Goal: Task Accomplishment & Management: Use online tool/utility

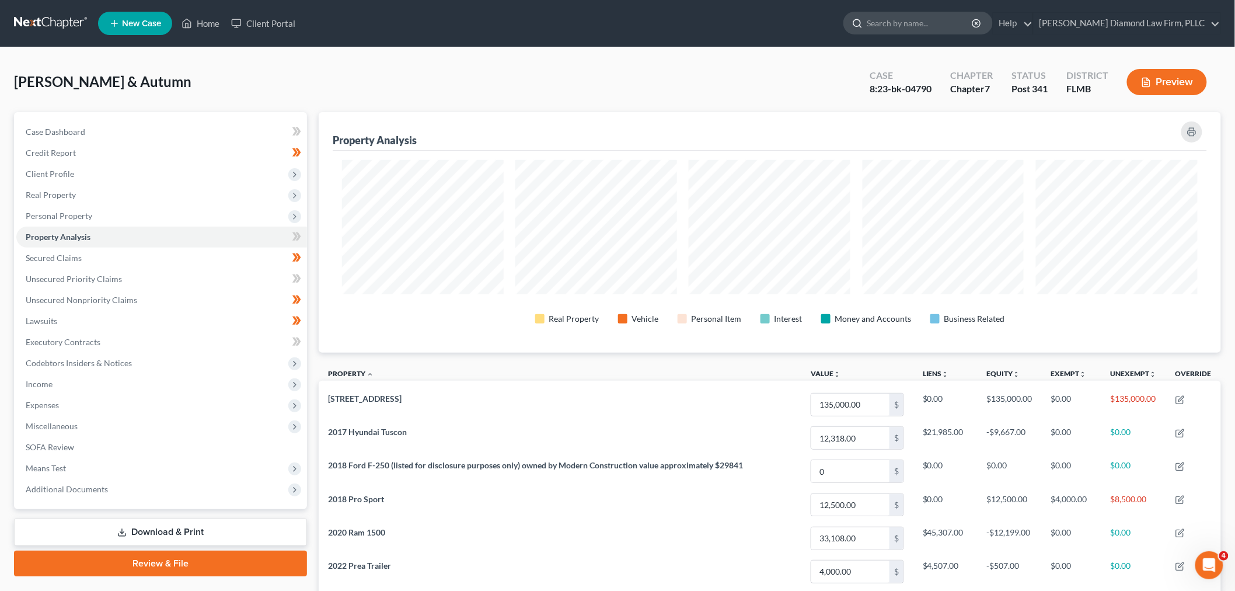
click at [966, 16] on input "search" at bounding box center [920, 23] width 107 height 22
paste input "Guedj"
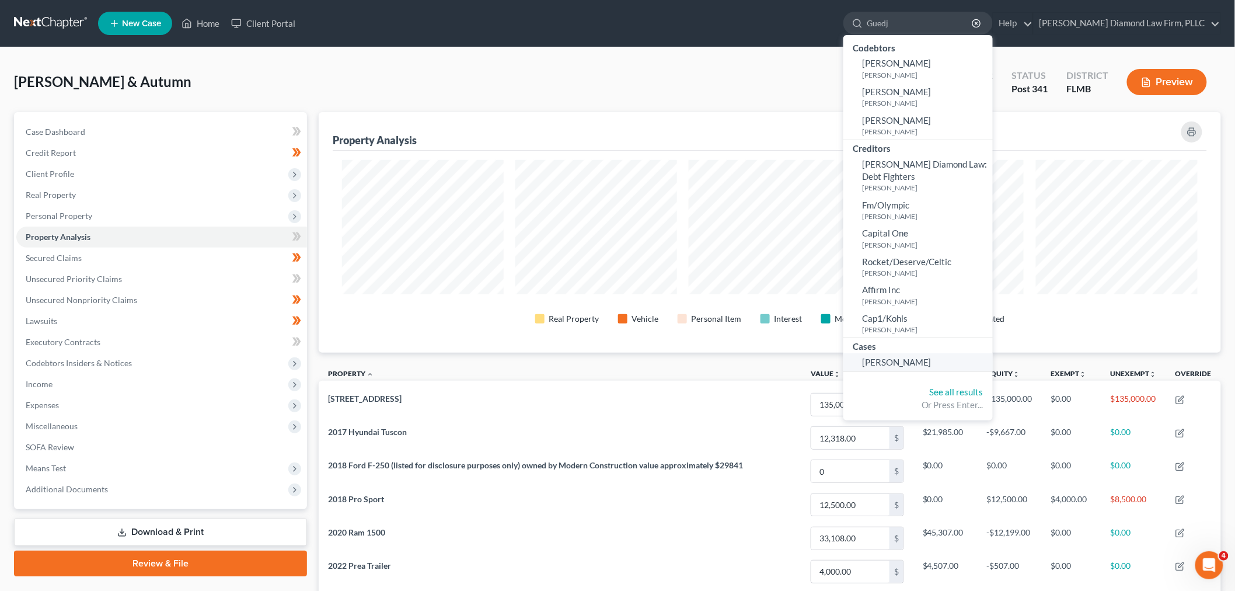
type input "Guedj"
click at [943, 367] on link "[PERSON_NAME]" at bounding box center [918, 362] width 149 height 18
select select "16"
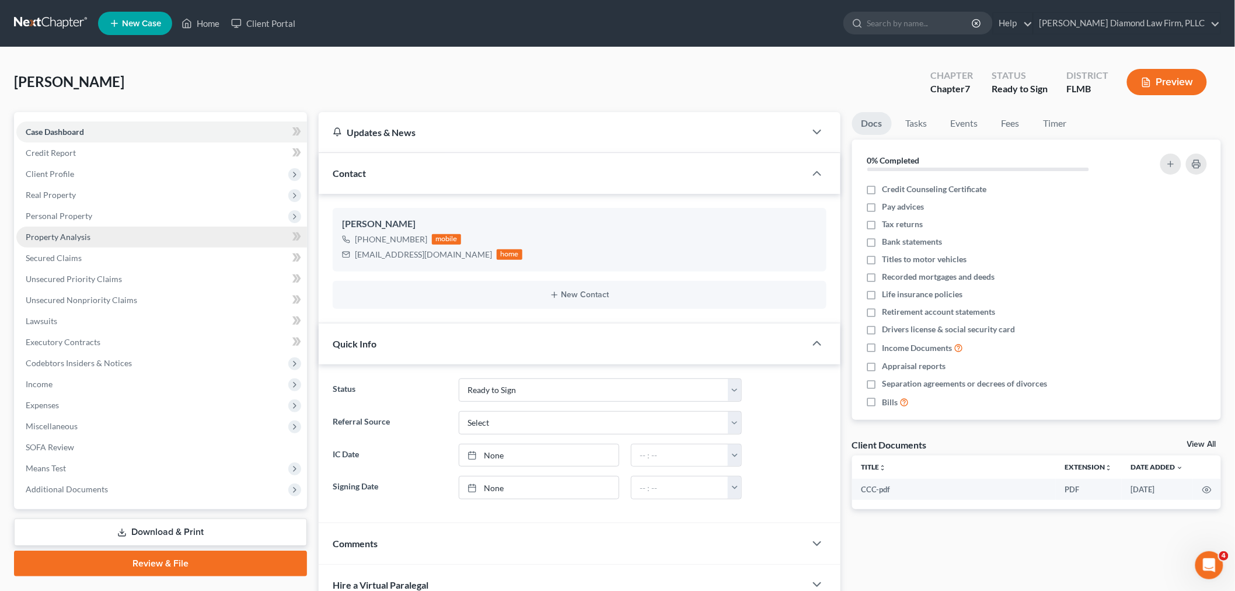
click at [65, 238] on span "Property Analysis" at bounding box center [58, 237] width 65 height 10
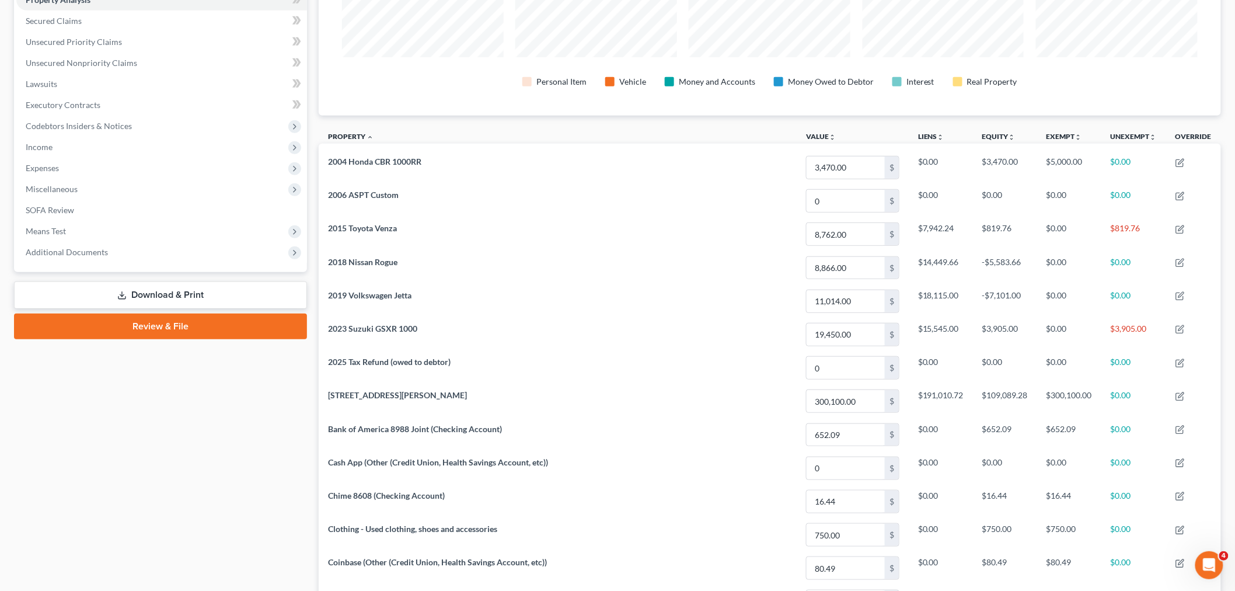
scroll to position [30, 0]
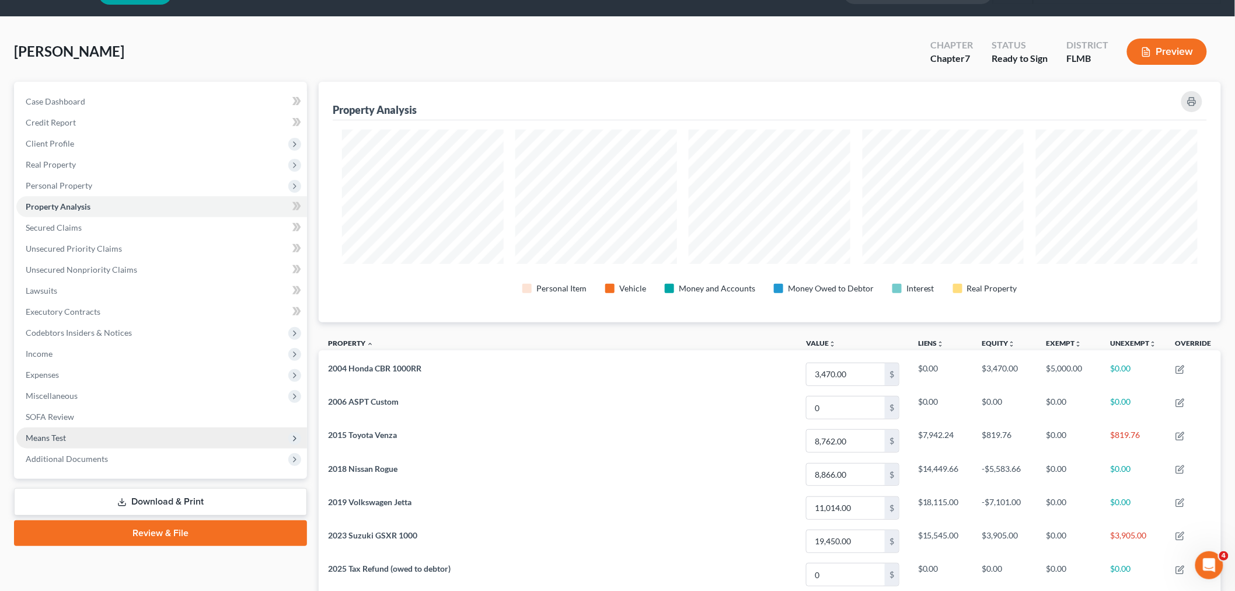
click at [65, 441] on span "Means Test" at bounding box center [161, 437] width 291 height 21
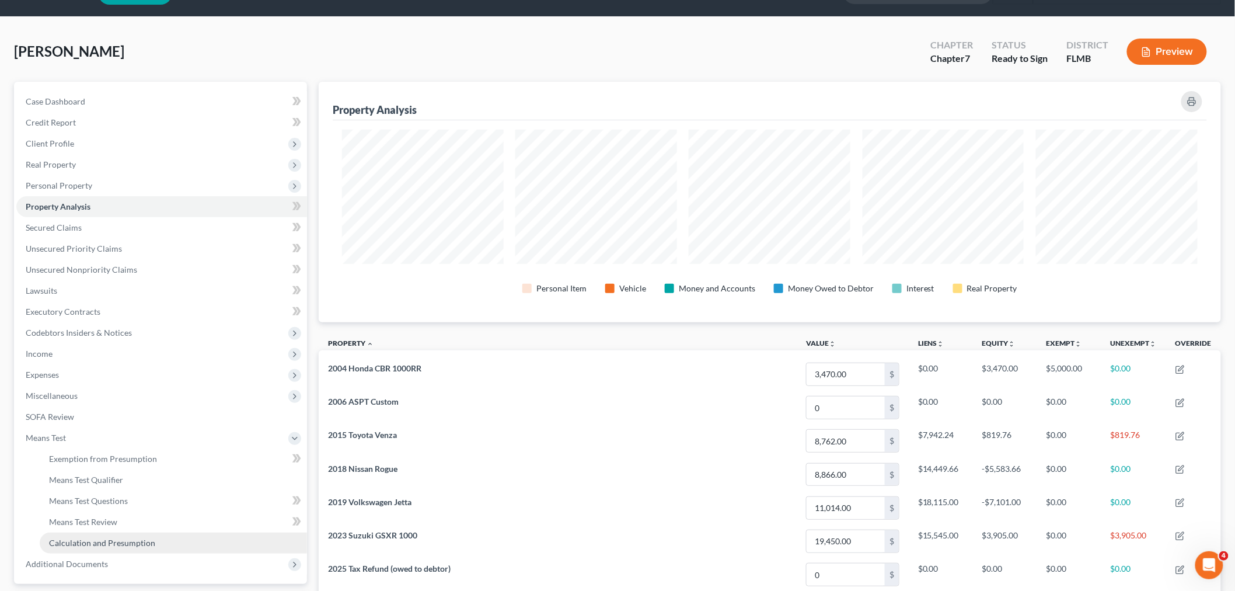
click at [99, 535] on link "Calculation and Presumption" at bounding box center [173, 542] width 267 height 21
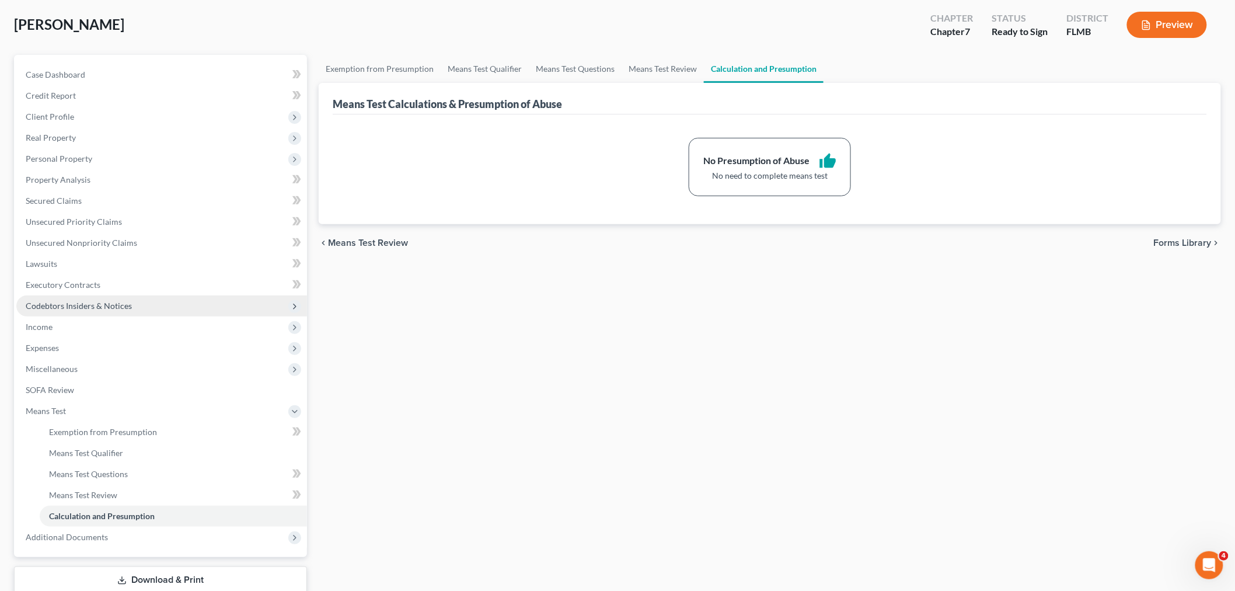
scroll to position [133, 0]
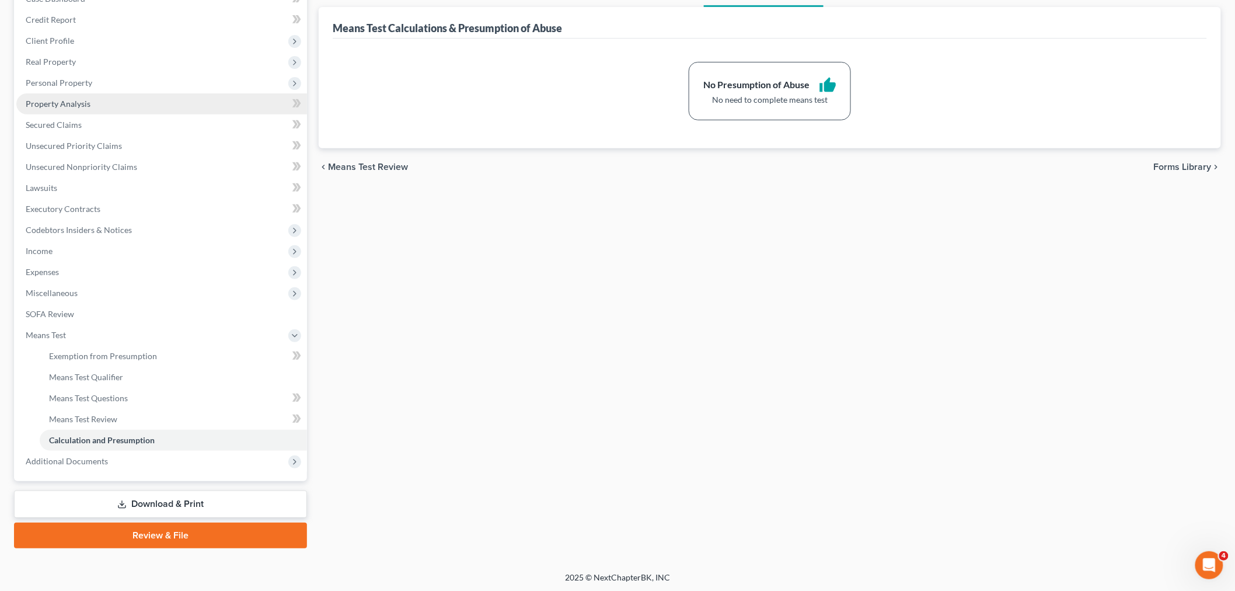
click at [89, 101] on span "Property Analysis" at bounding box center [58, 104] width 65 height 10
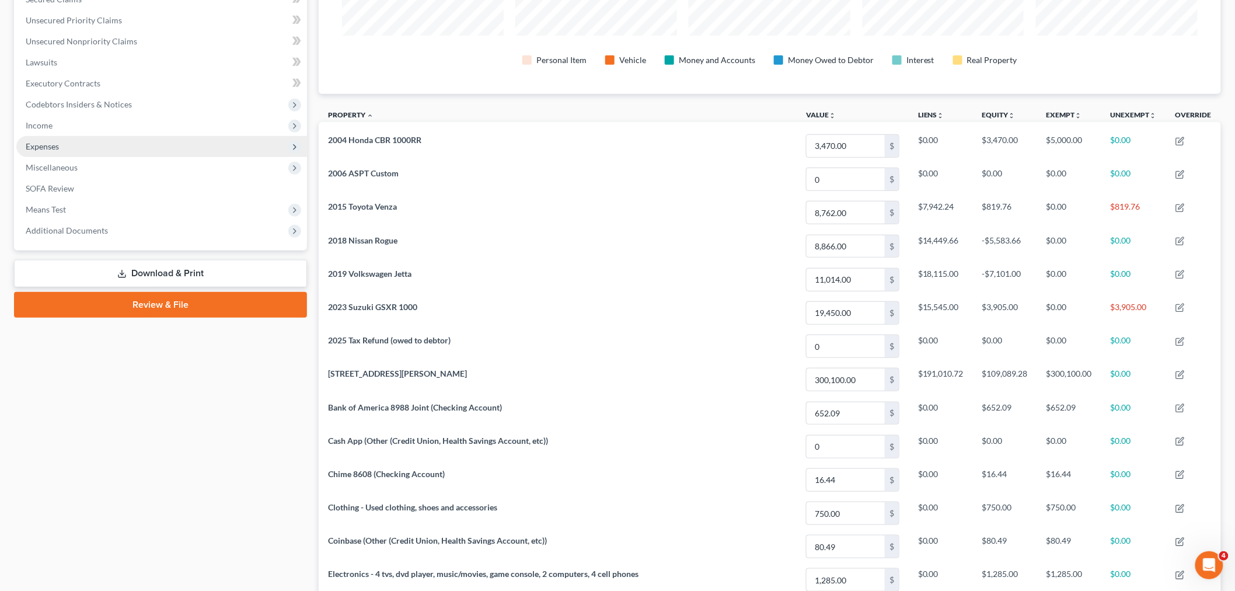
scroll to position [259, 0]
click at [76, 214] on span "Means Test" at bounding box center [161, 209] width 291 height 21
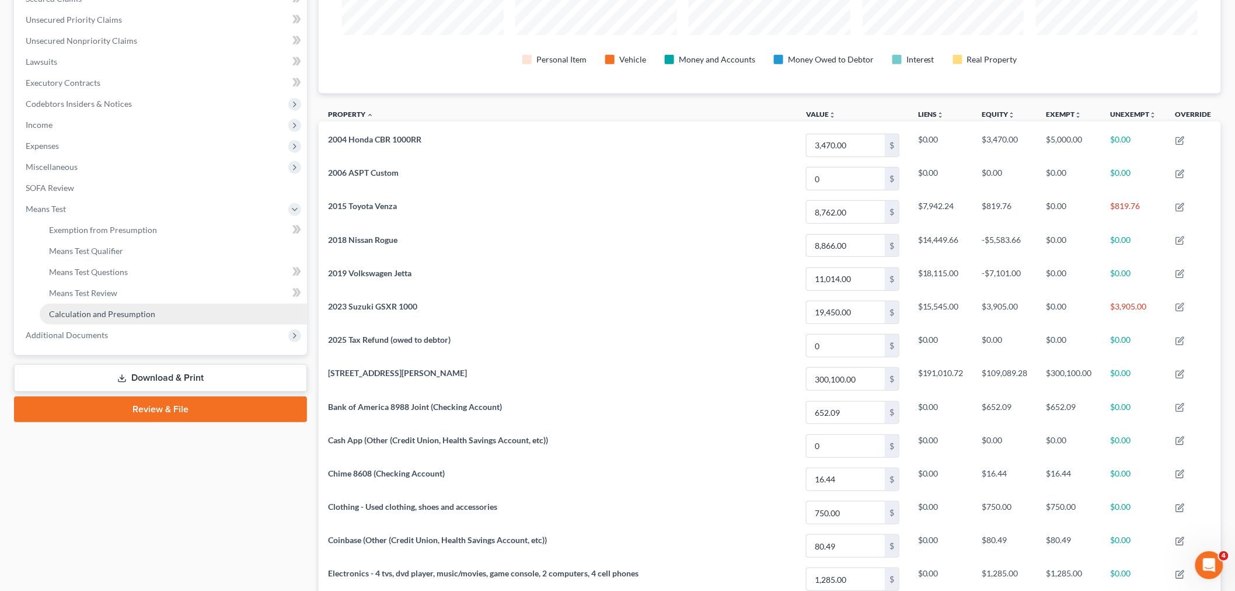
click at [90, 305] on link "Calculation and Presumption" at bounding box center [173, 314] width 267 height 21
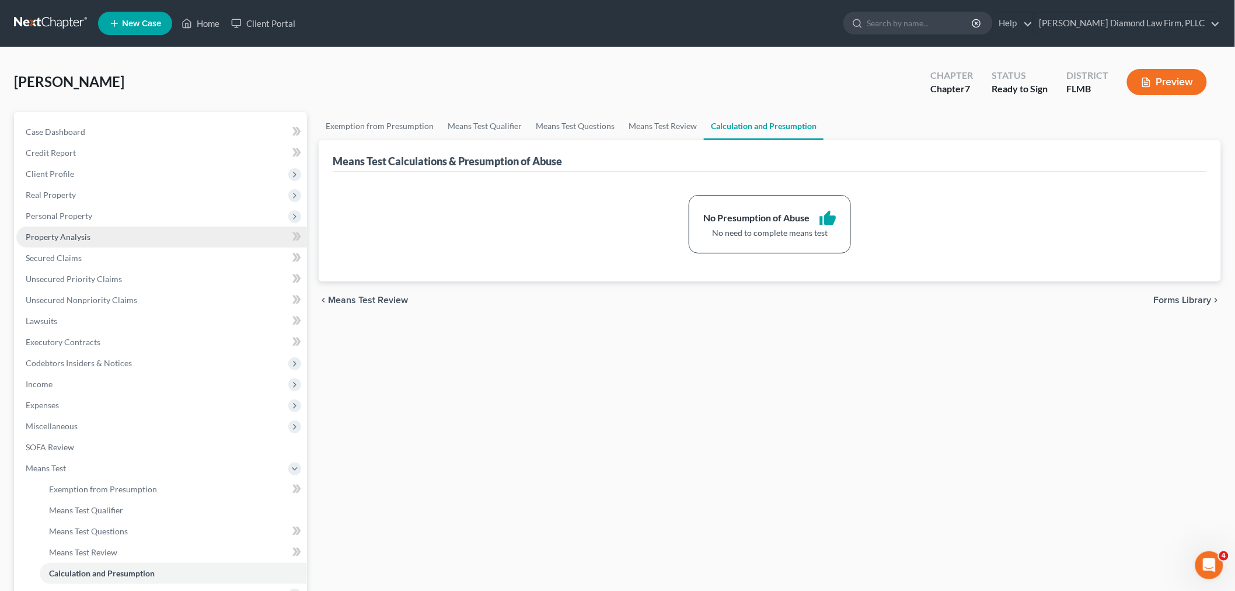
click at [53, 236] on span "Property Analysis" at bounding box center [58, 237] width 65 height 10
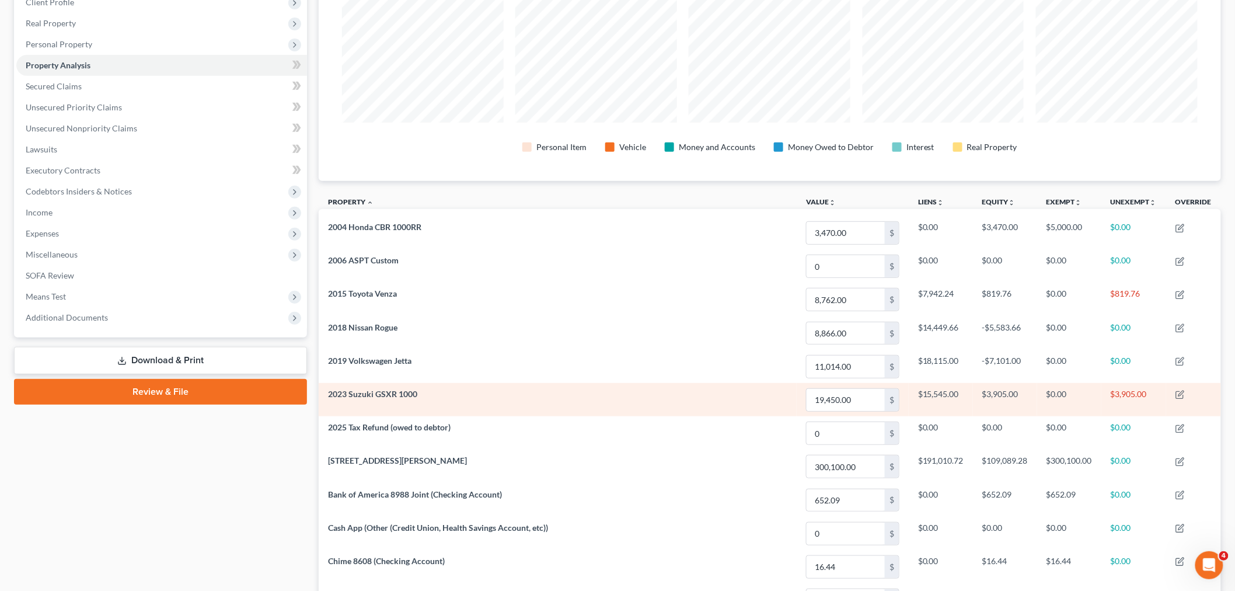
scroll to position [194, 0]
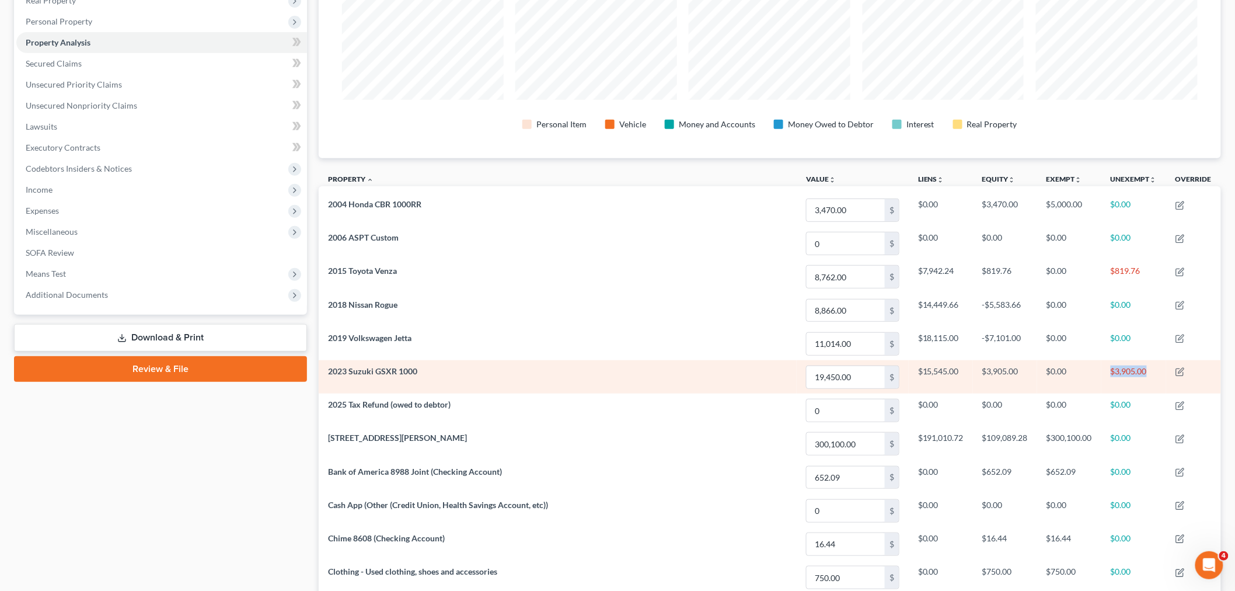
drag, startPoint x: 1113, startPoint y: 370, endPoint x: 1147, endPoint y: 368, distance: 33.9
click at [1147, 368] on td "$3,905.00" at bounding box center [1134, 376] width 65 height 33
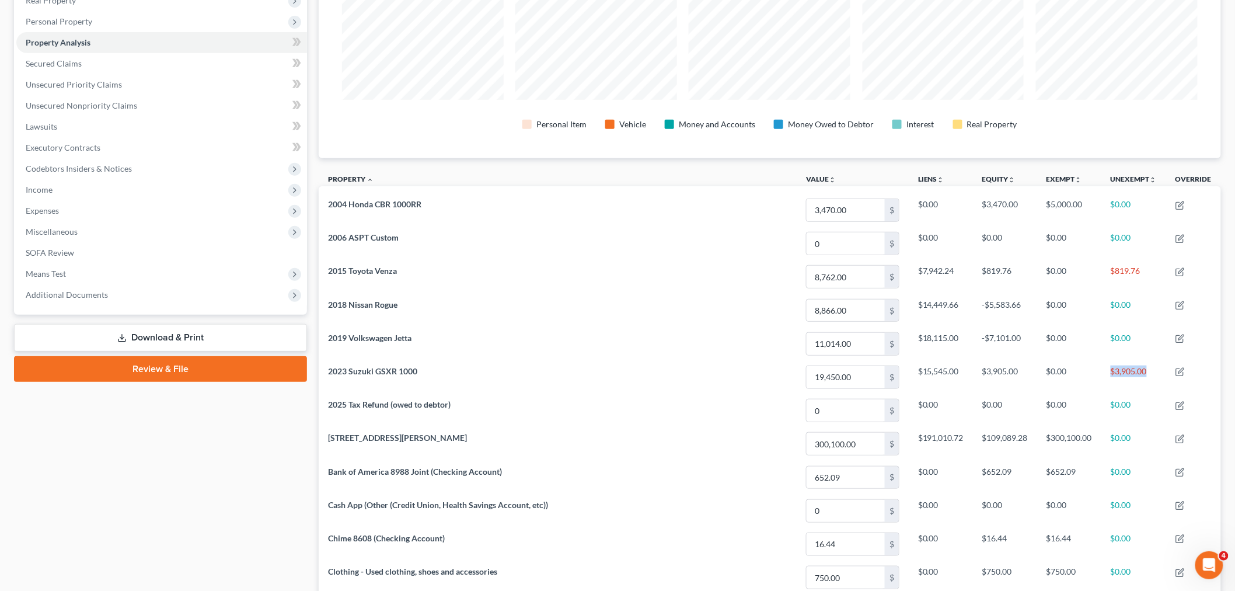
click at [266, 485] on div "Case Dashboard Payments Invoices Payments Payments Credit Report Client Profile" at bounding box center [160, 441] width 305 height 1047
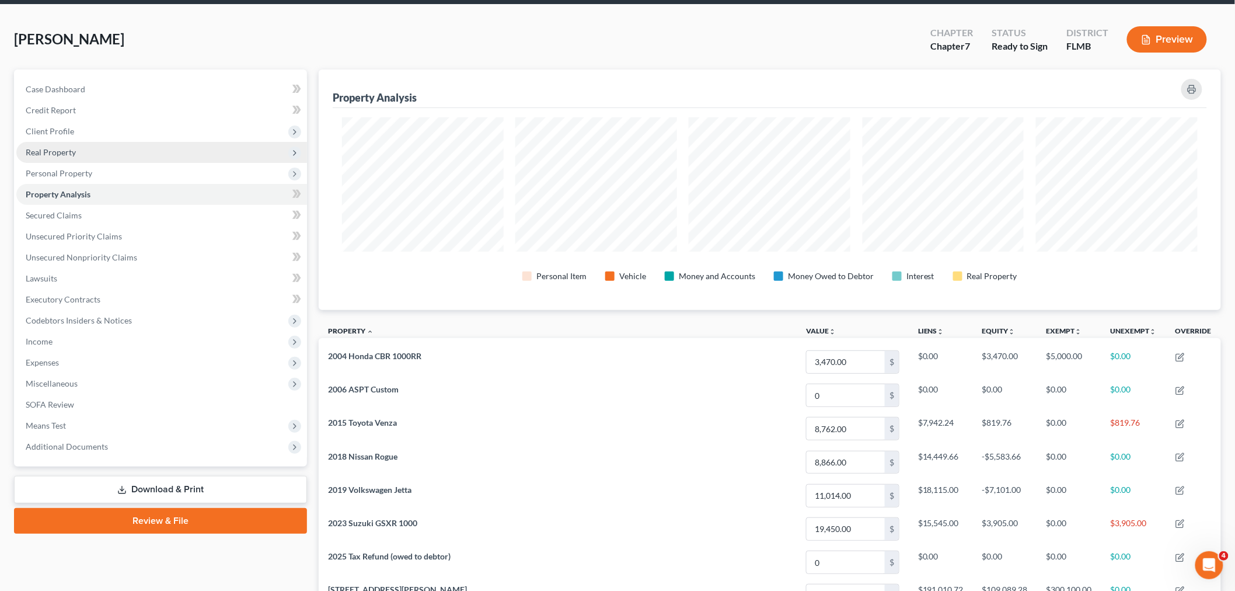
scroll to position [30, 0]
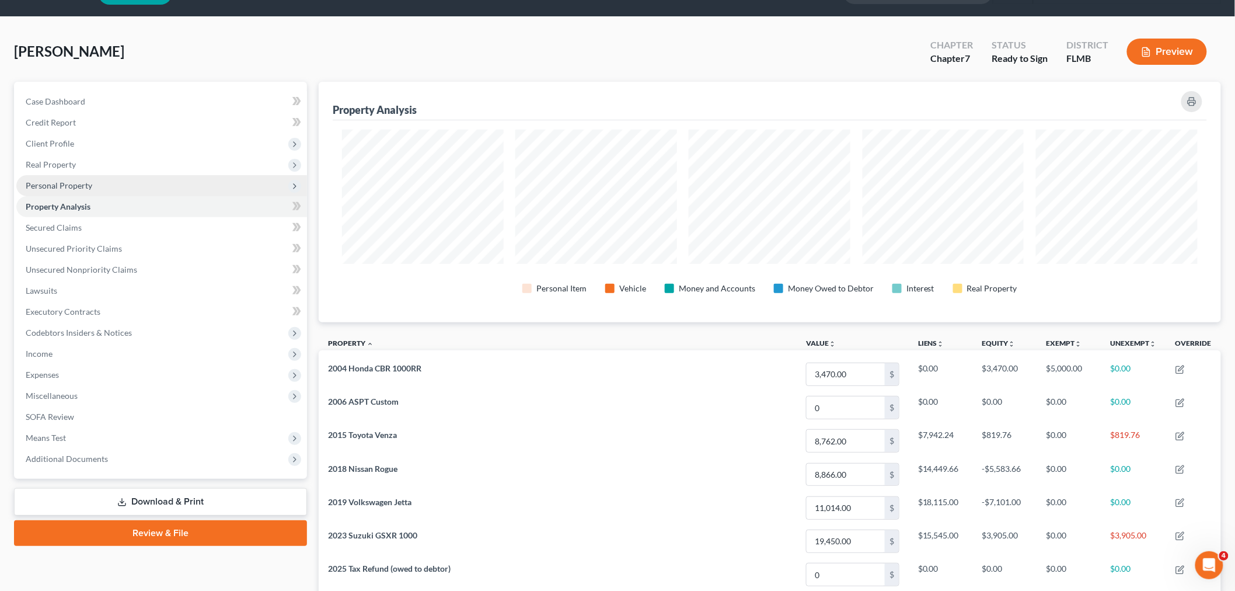
click at [88, 182] on span "Personal Property" at bounding box center [59, 185] width 67 height 10
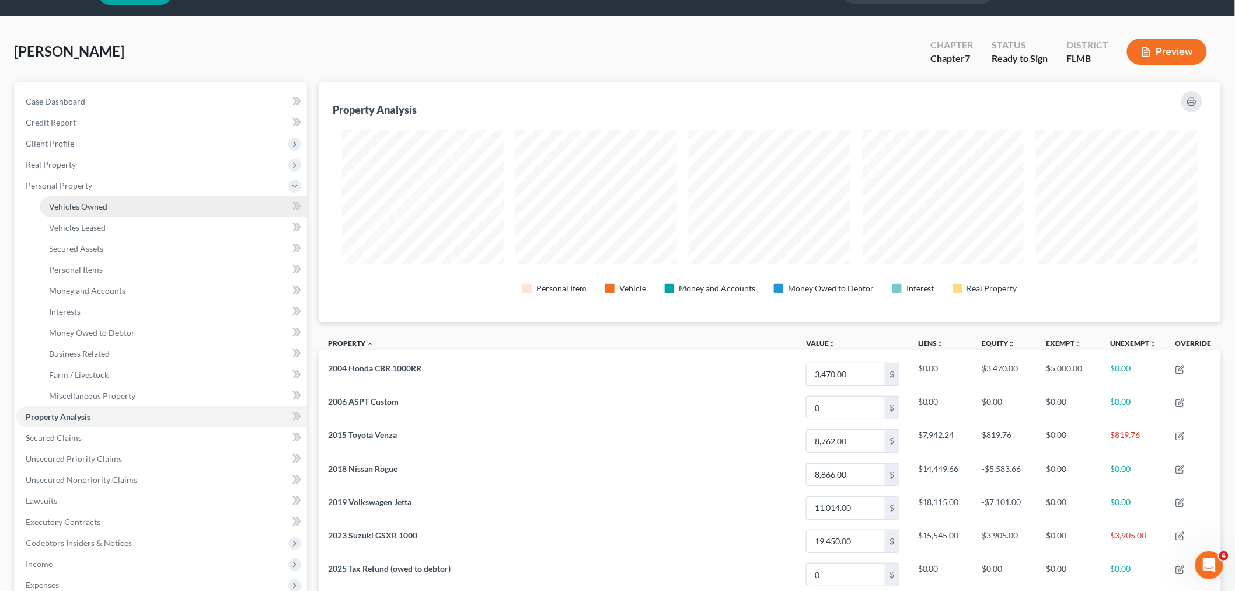
click at [93, 201] on span "Vehicles Owned" at bounding box center [78, 206] width 58 height 10
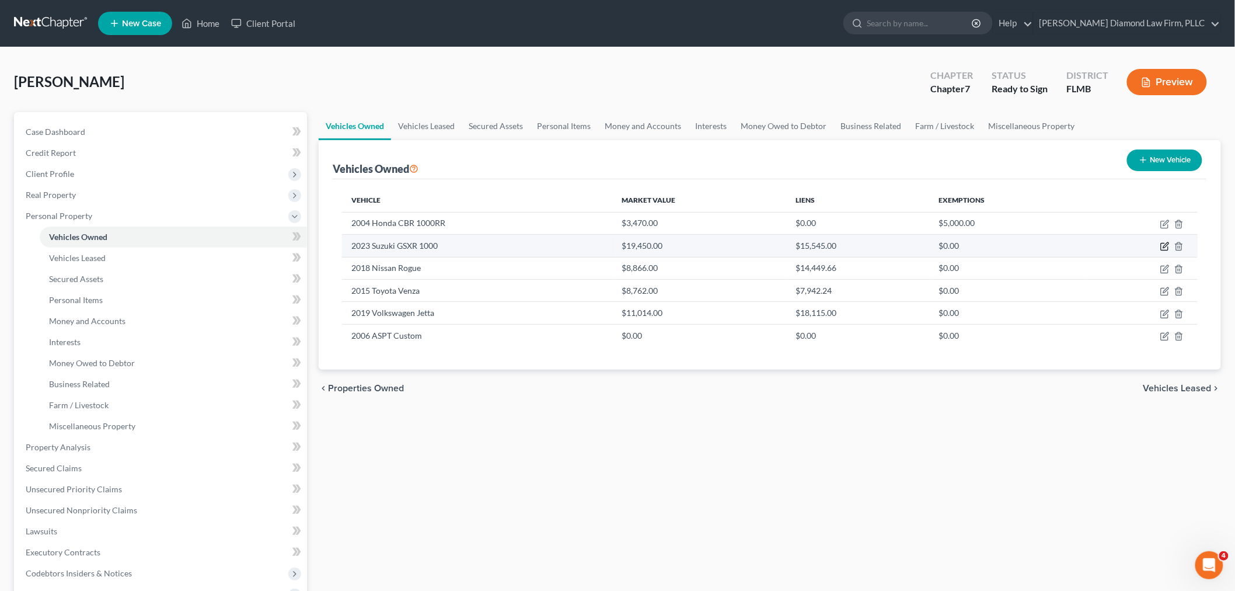
click at [1162, 247] on icon "button" at bounding box center [1165, 246] width 9 height 9
select select "7"
select select "3"
select select "2"
select select "3"
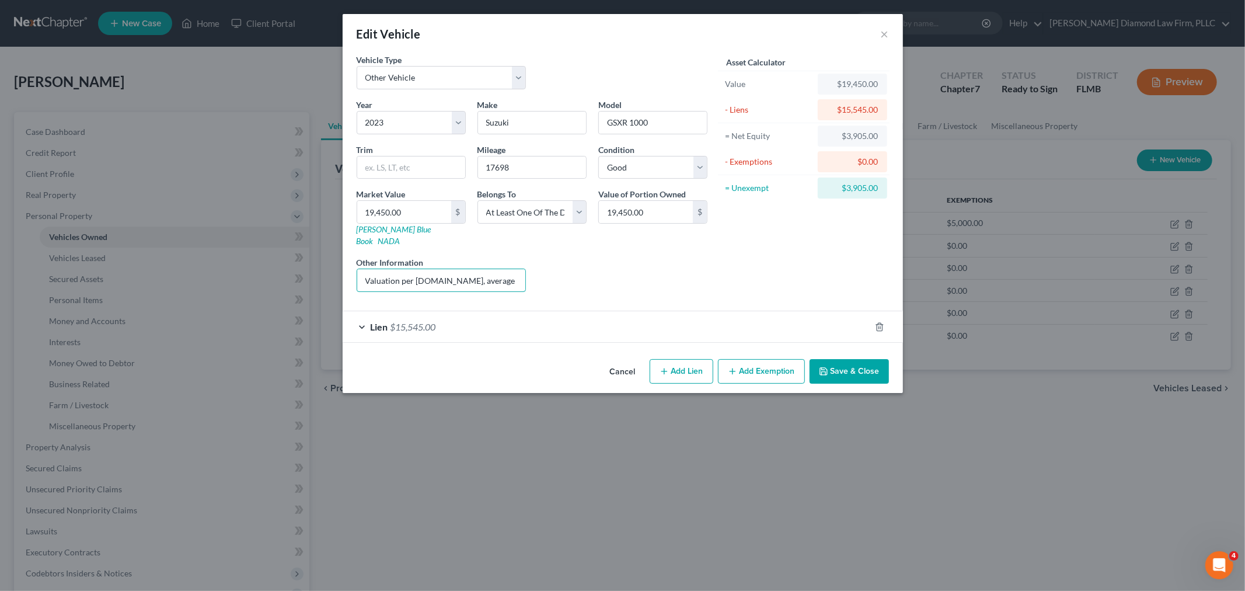
drag, startPoint x: 469, startPoint y: 271, endPoint x: 340, endPoint y: 266, distance: 129.2
click at [340, 266] on div "Edit Vehicle × Vehicle Type Select Automobile Truck Trailer Watercraft Aircraft…" at bounding box center [622, 295] width 1245 height 591
click at [504, 269] on input "Valuation per [DOMAIN_NAME], average retail. This motorcycle is not in the poss…" at bounding box center [441, 280] width 169 height 22
type input "0"
click at [506, 271] on input "Valuation per [DOMAIN_NAME], average retail. This motorcycle is not in the poss…" at bounding box center [441, 280] width 169 height 22
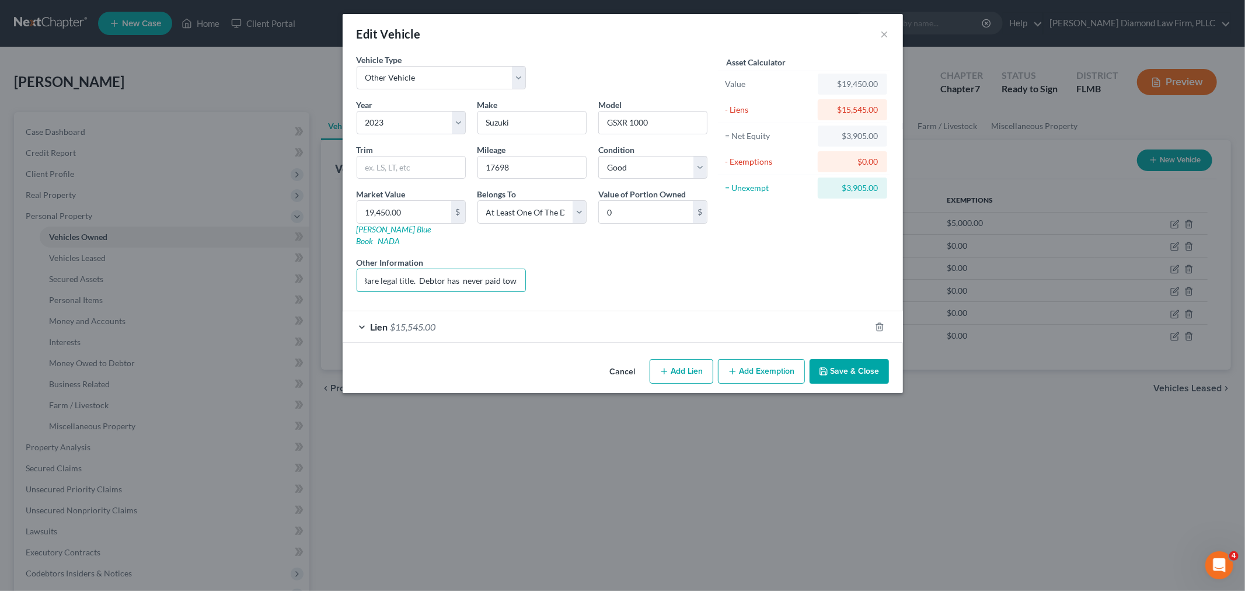
scroll to position [0, 179]
type input "Valuation per [DOMAIN_NAME], average retail. Bare legal title. Debtor has never…"
click at [872, 366] on button "Save & Close" at bounding box center [849, 371] width 79 height 25
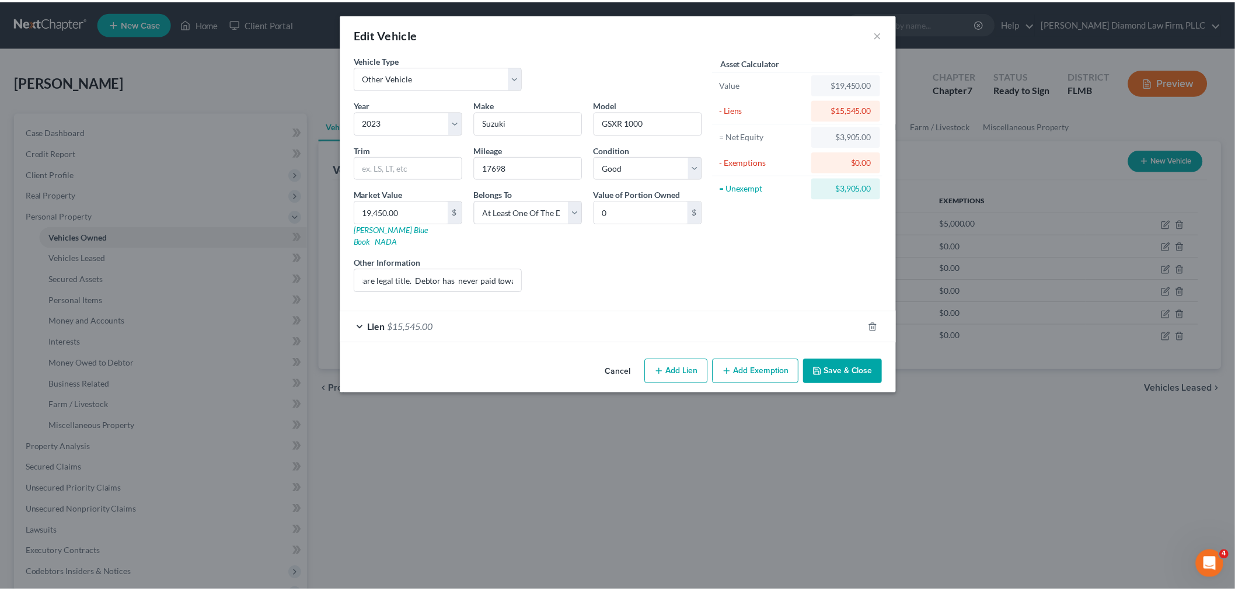
scroll to position [0, 0]
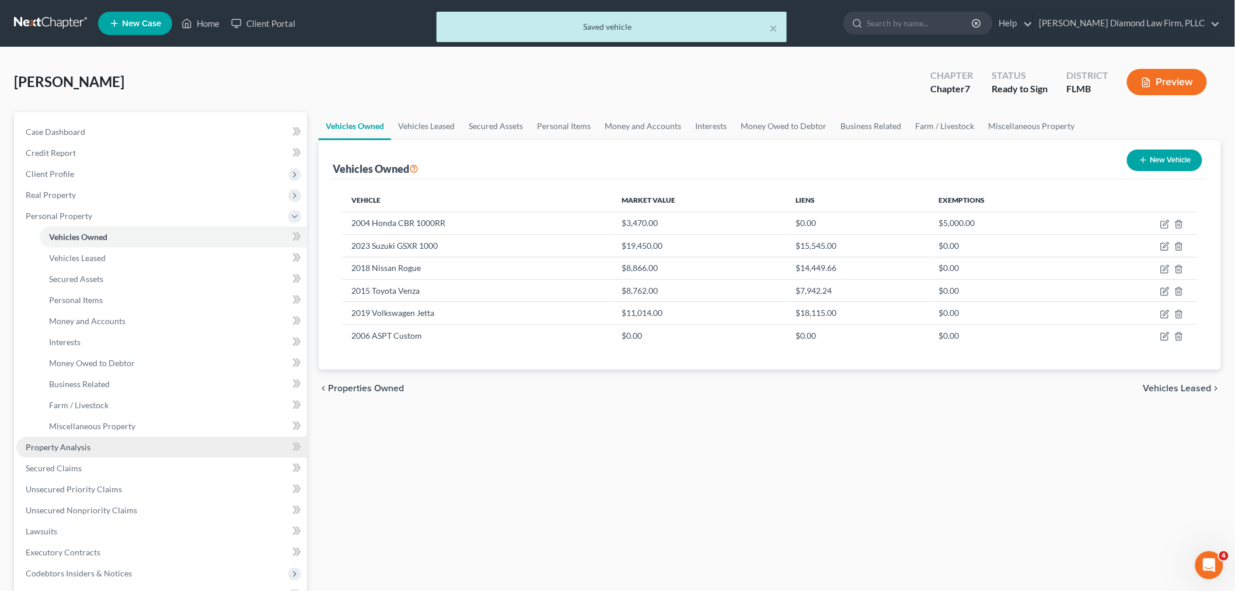
click at [72, 452] on link "Property Analysis" at bounding box center [161, 447] width 291 height 21
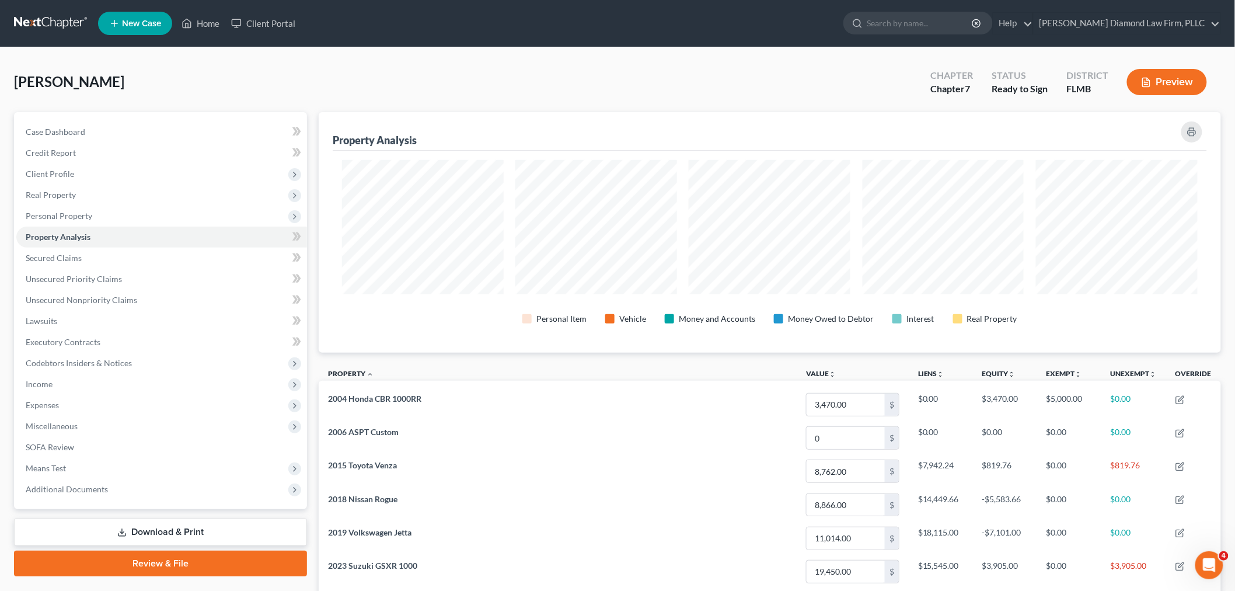
click at [1149, 78] on icon "button" at bounding box center [1146, 82] width 11 height 11
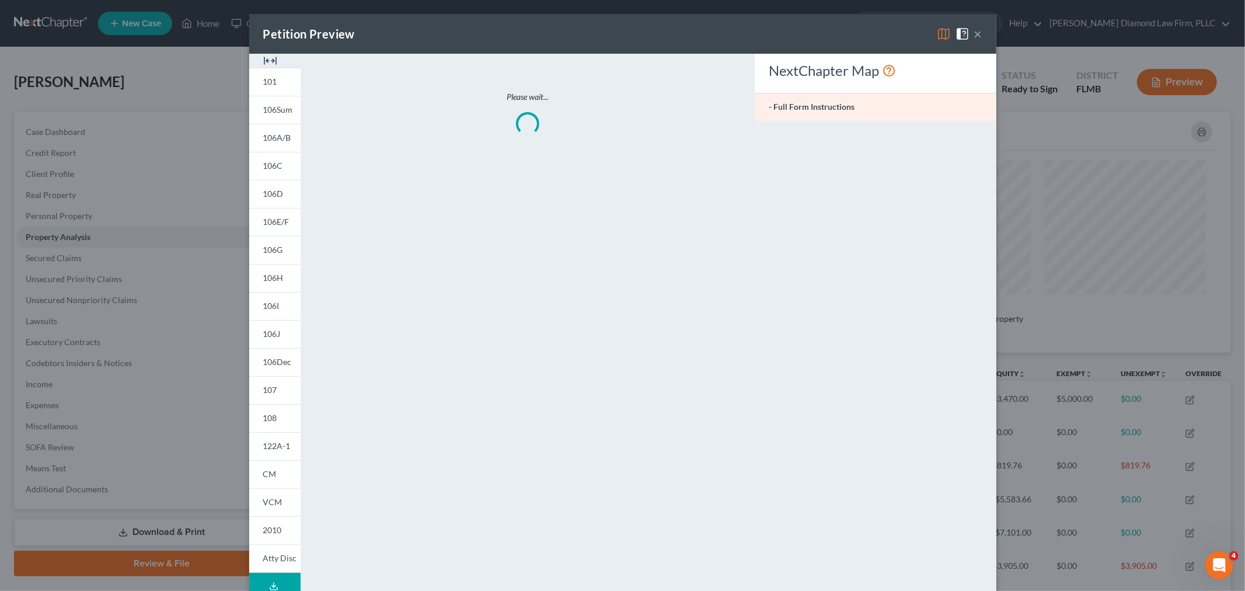
scroll to position [242, 910]
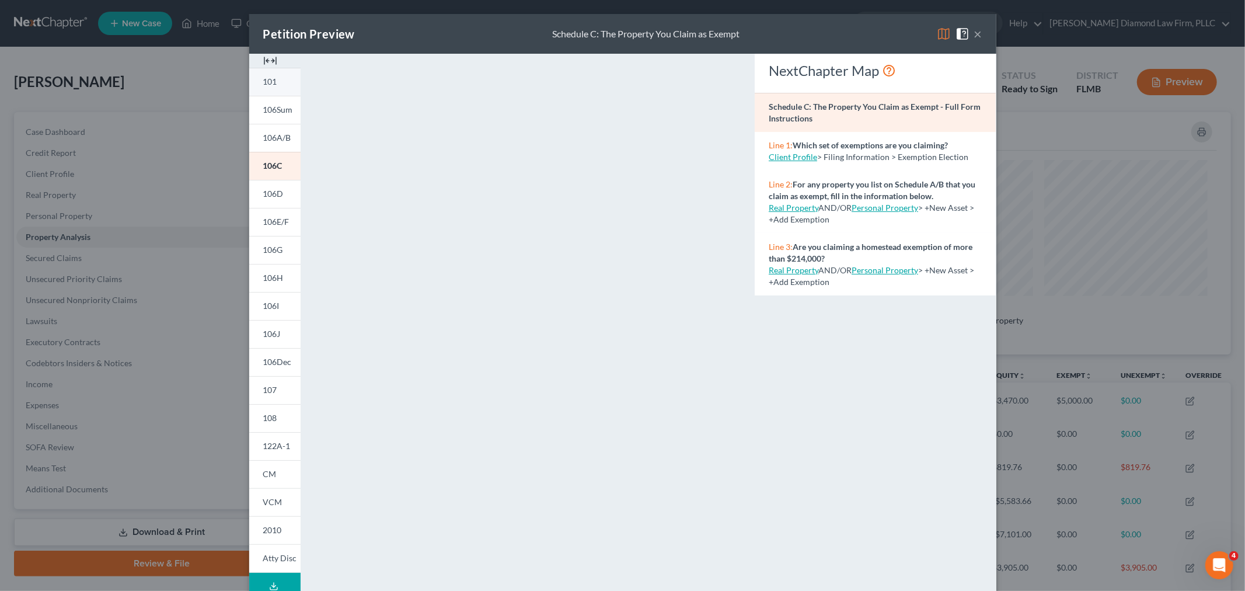
click at [266, 86] on link "101" at bounding box center [274, 82] width 51 height 28
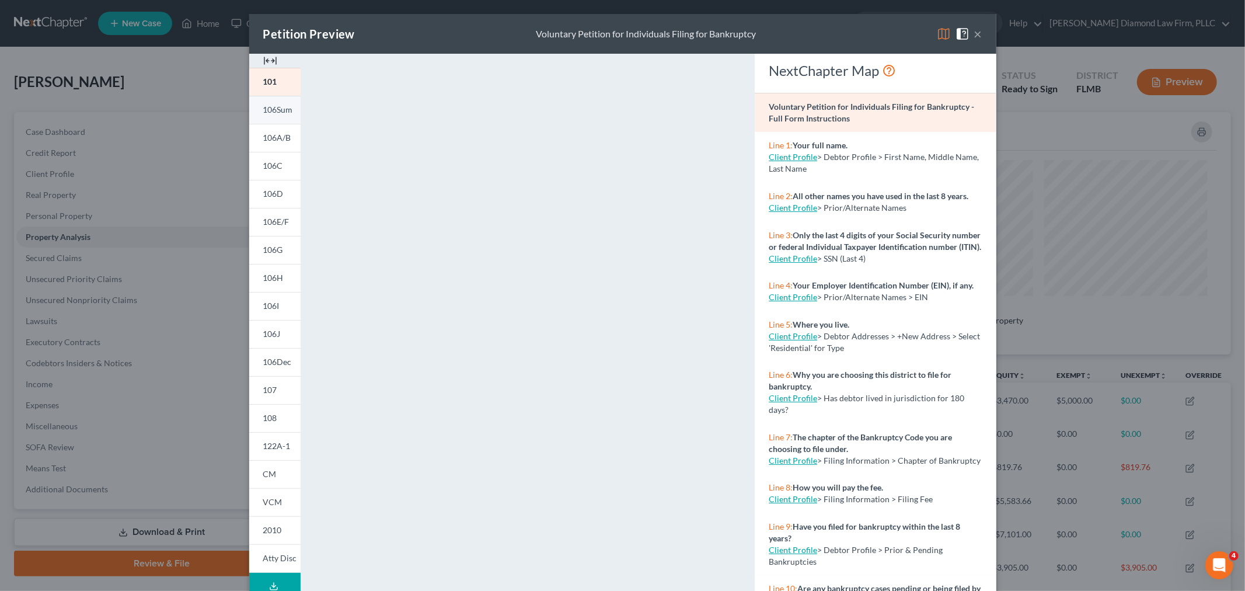
click at [266, 113] on span "106Sum" at bounding box center [278, 110] width 30 height 10
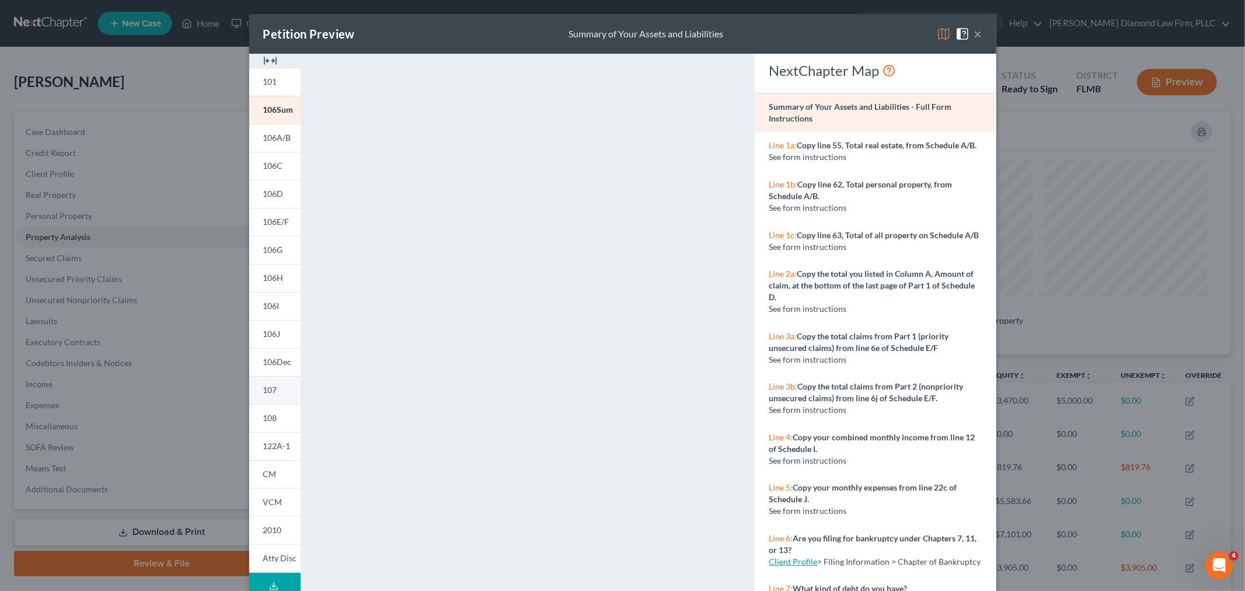
click at [266, 387] on span "107" at bounding box center [270, 390] width 14 height 10
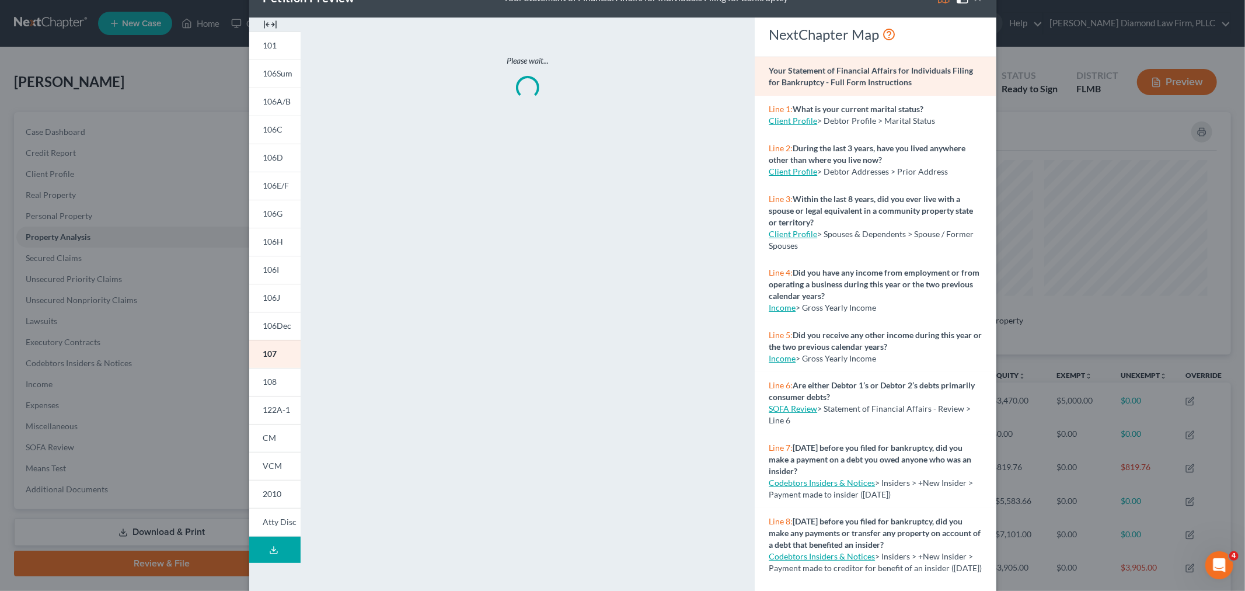
scroll to position [56, 0]
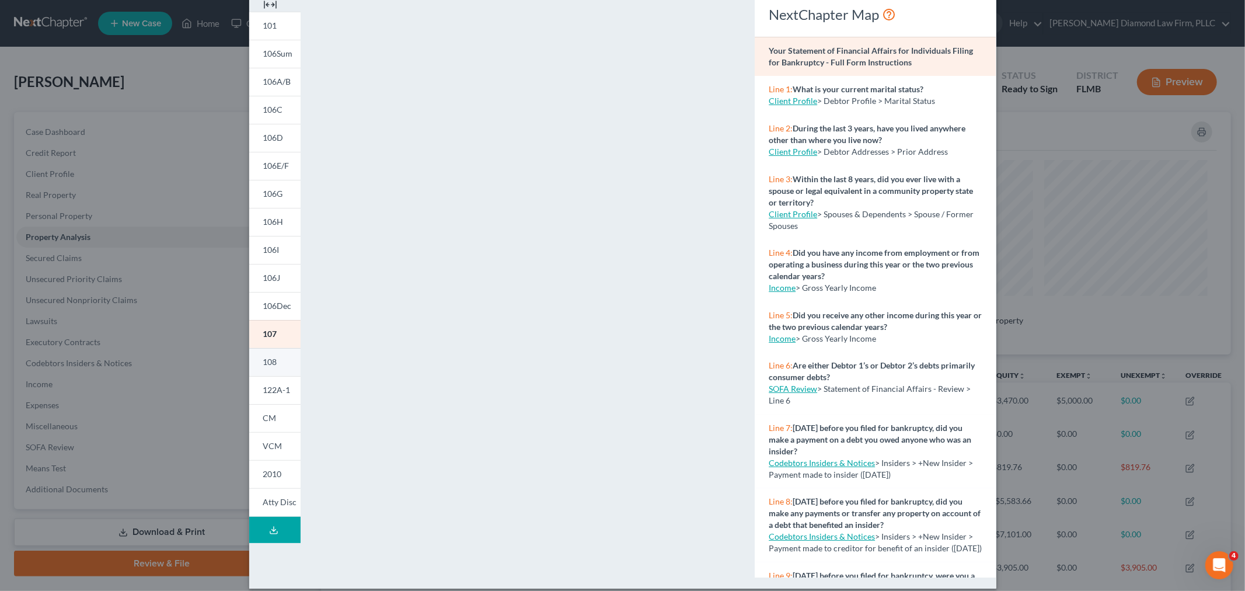
click at [263, 365] on span "108" at bounding box center [270, 362] width 14 height 10
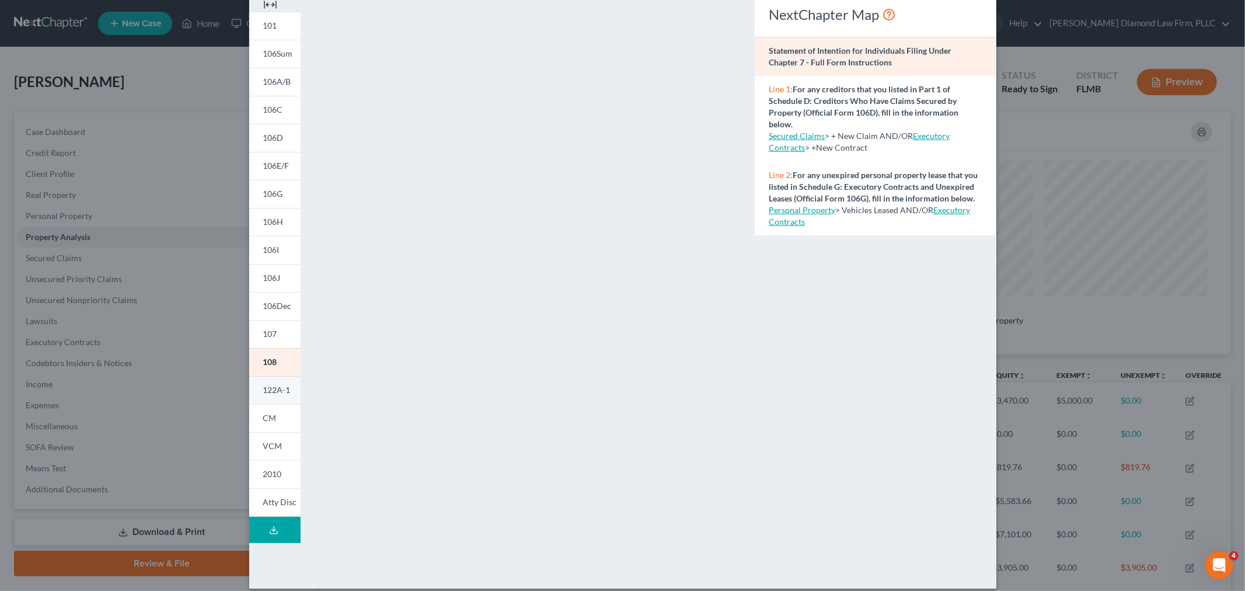
click at [274, 395] on link "122A-1" at bounding box center [274, 390] width 51 height 28
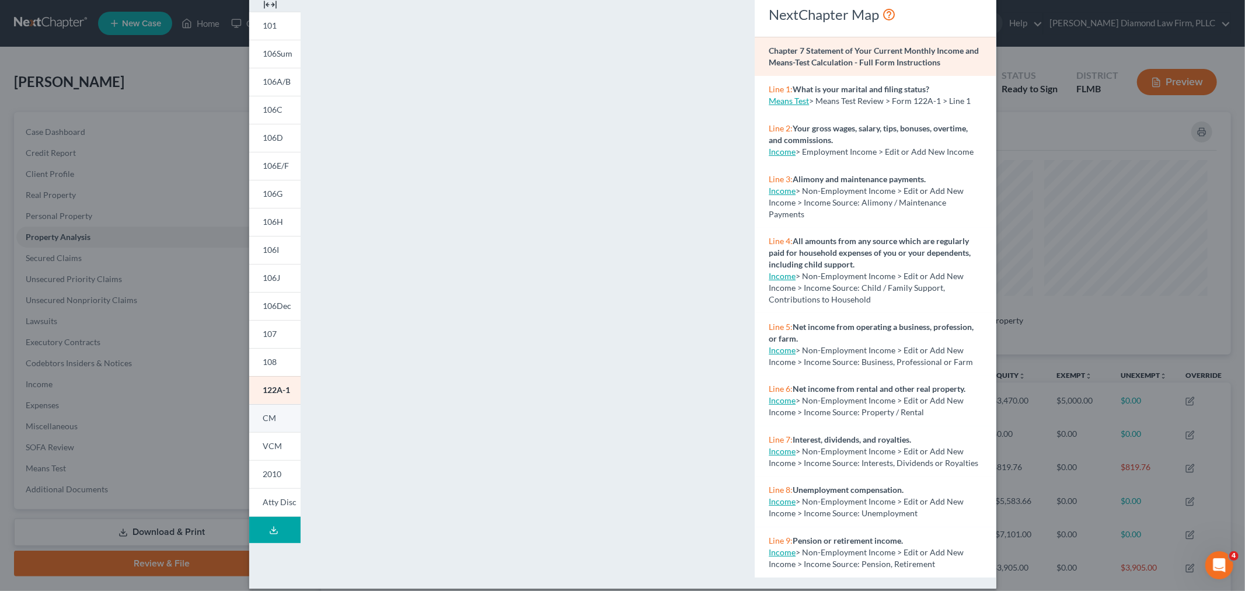
click at [266, 421] on span "CM" at bounding box center [269, 418] width 13 height 10
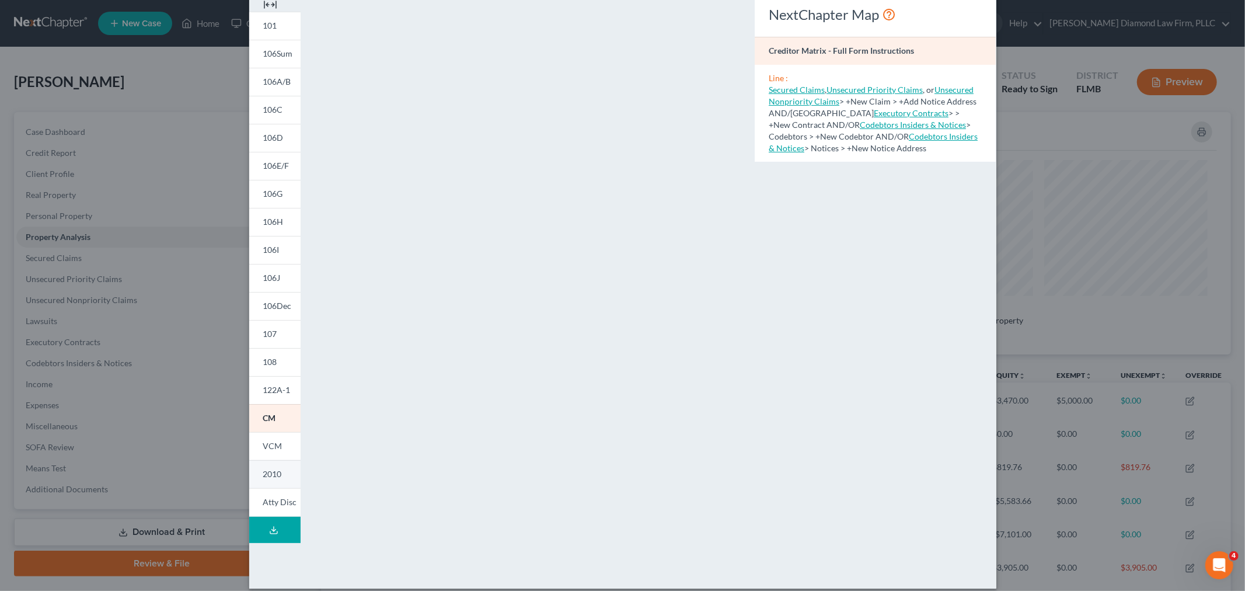
click at [269, 476] on span "2010" at bounding box center [272, 474] width 19 height 10
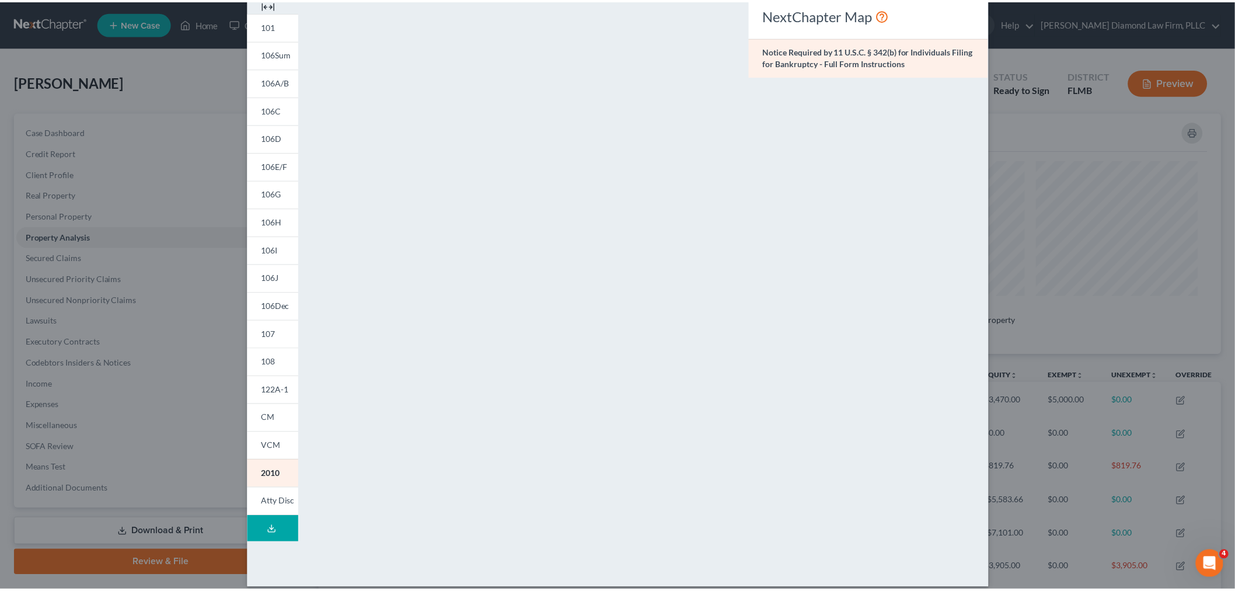
scroll to position [0, 0]
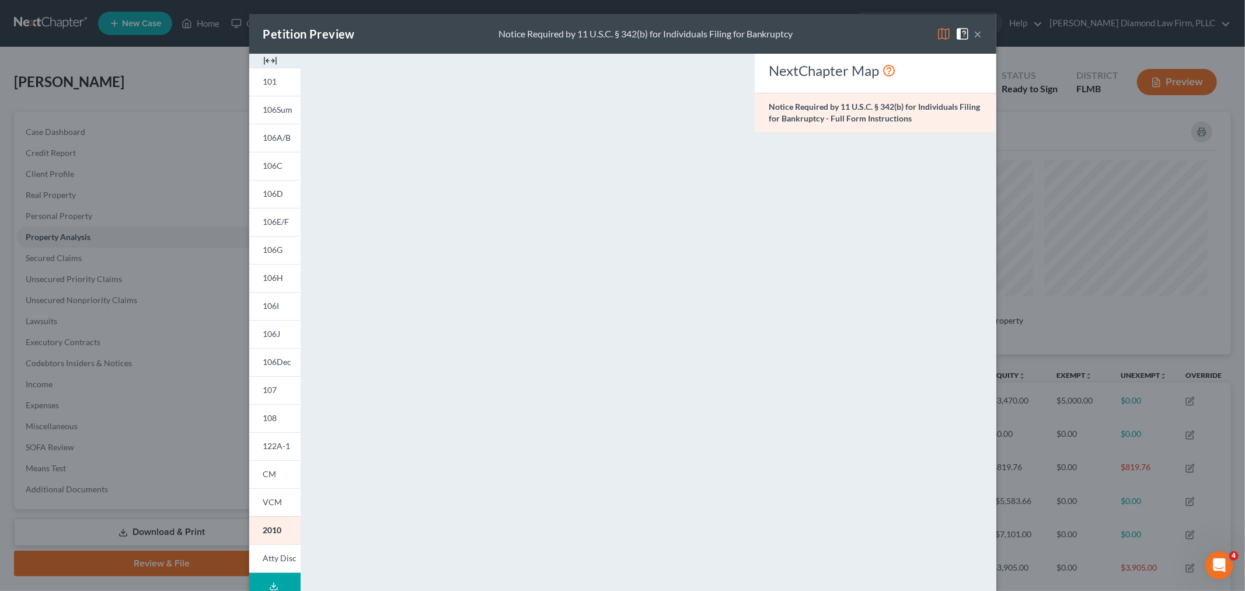
click at [975, 32] on button "×" at bounding box center [978, 34] width 8 height 14
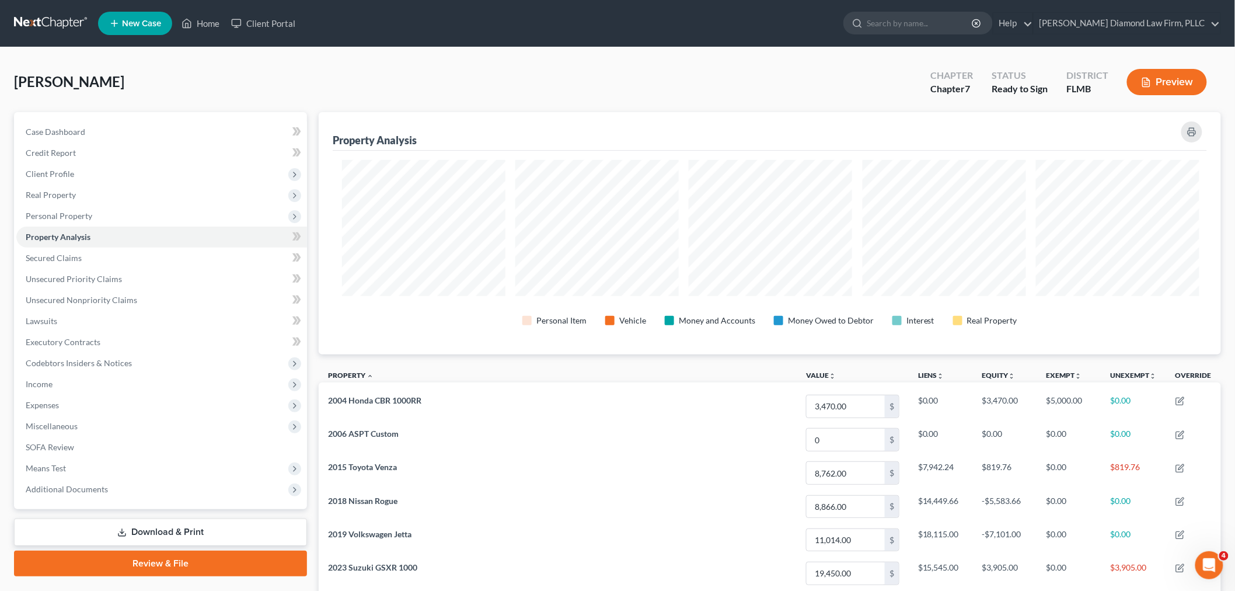
scroll to position [583616, 582954]
click at [974, 25] on input "search" at bounding box center [920, 23] width 107 height 22
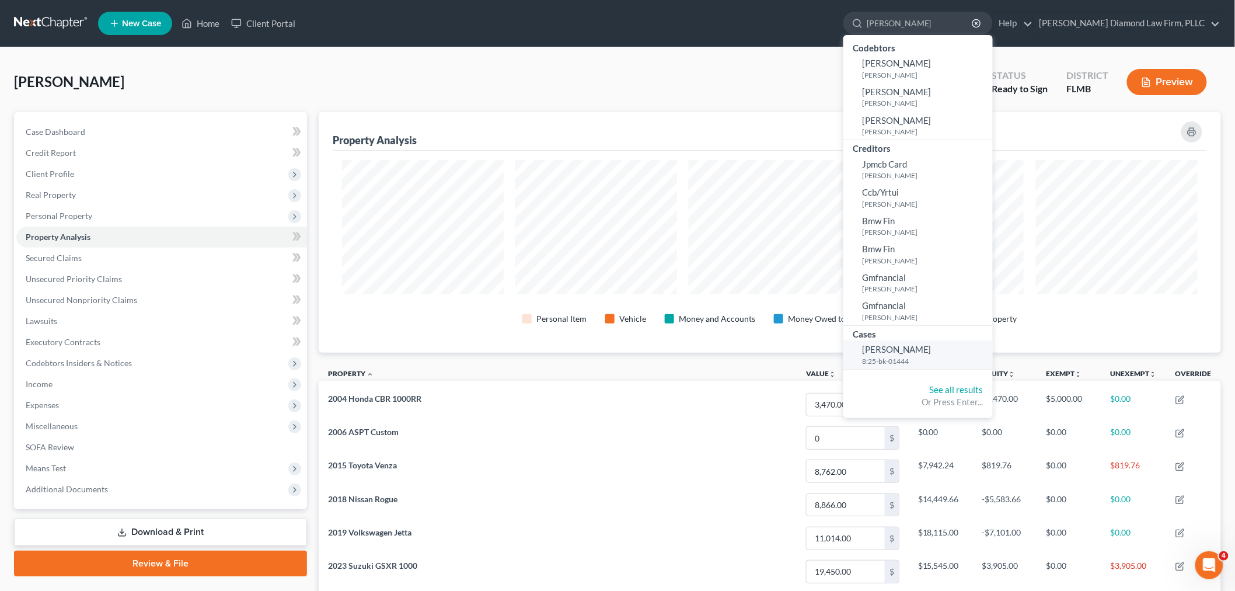
type input "[PERSON_NAME]"
click at [933, 363] on small "8:25-bk-01444" at bounding box center [926, 361] width 128 height 10
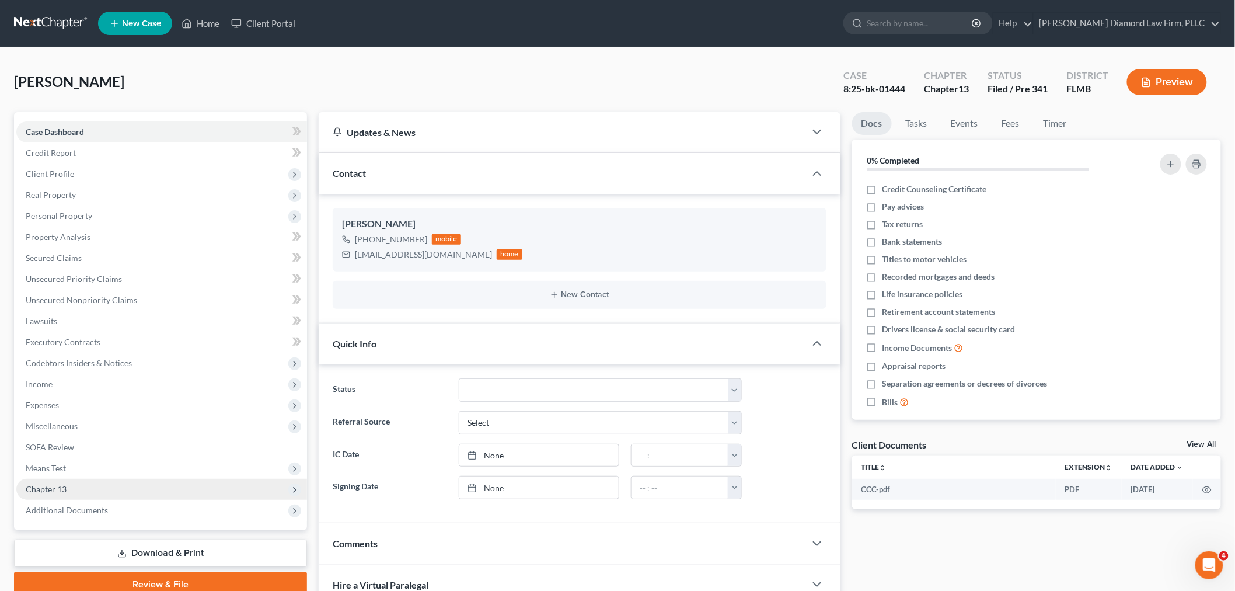
scroll to position [1421, 0]
click at [75, 493] on span "Chapter 13" at bounding box center [161, 489] width 291 height 21
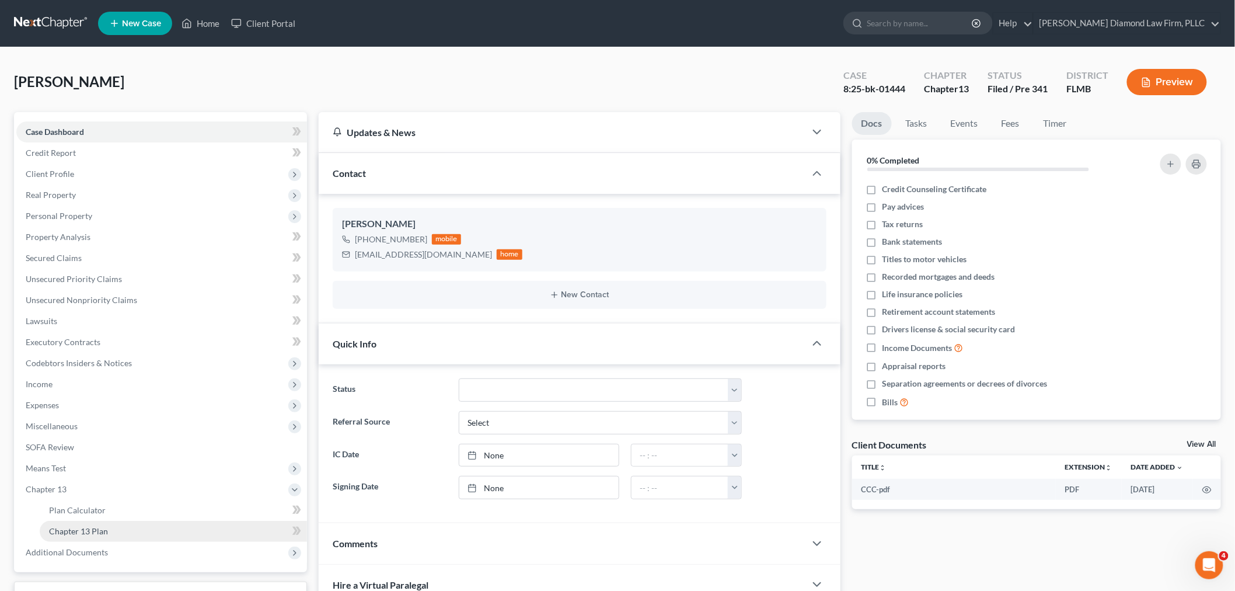
click at [91, 535] on link "Chapter 13 Plan" at bounding box center [173, 531] width 267 height 21
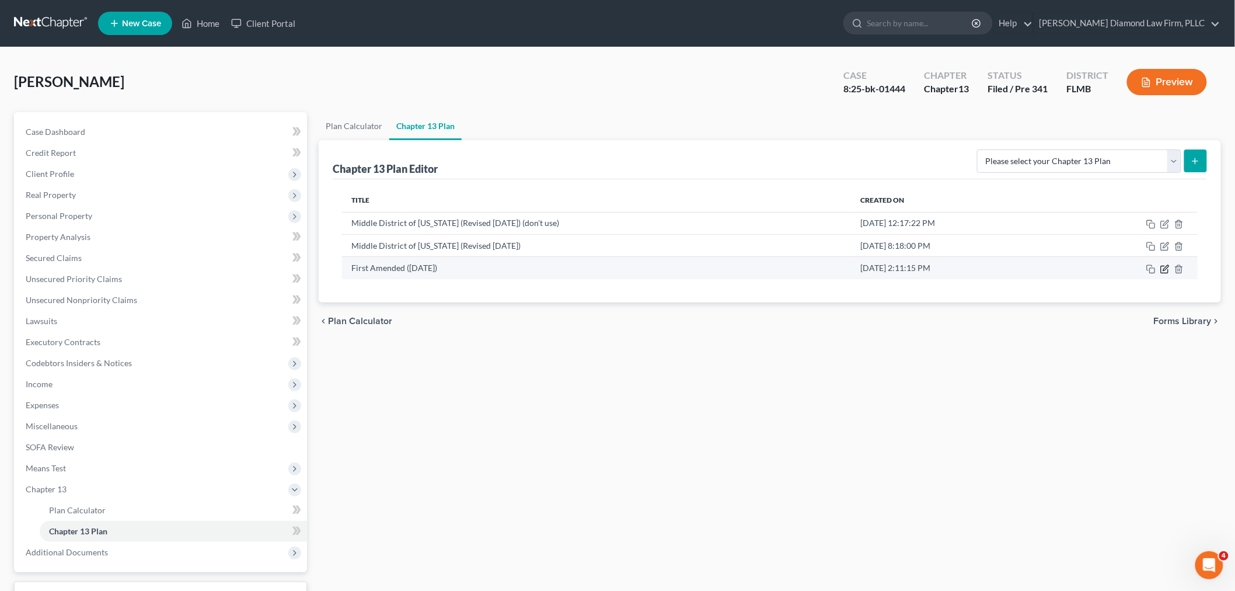
click at [1167, 271] on icon "button" at bounding box center [1165, 268] width 9 height 9
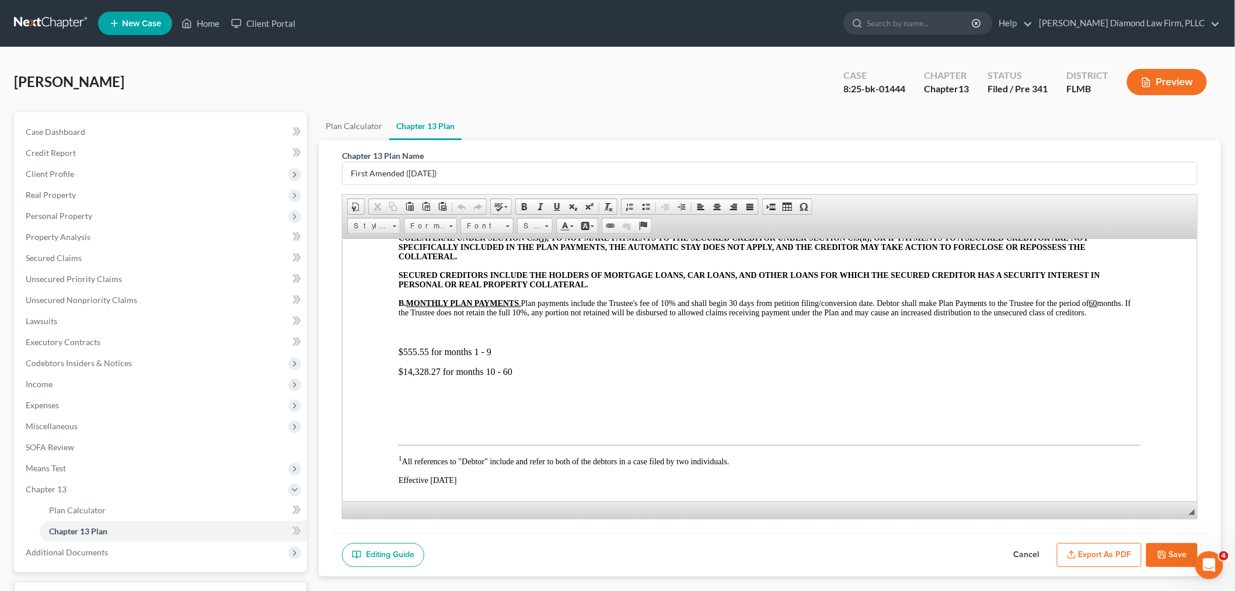
scroll to position [454, 0]
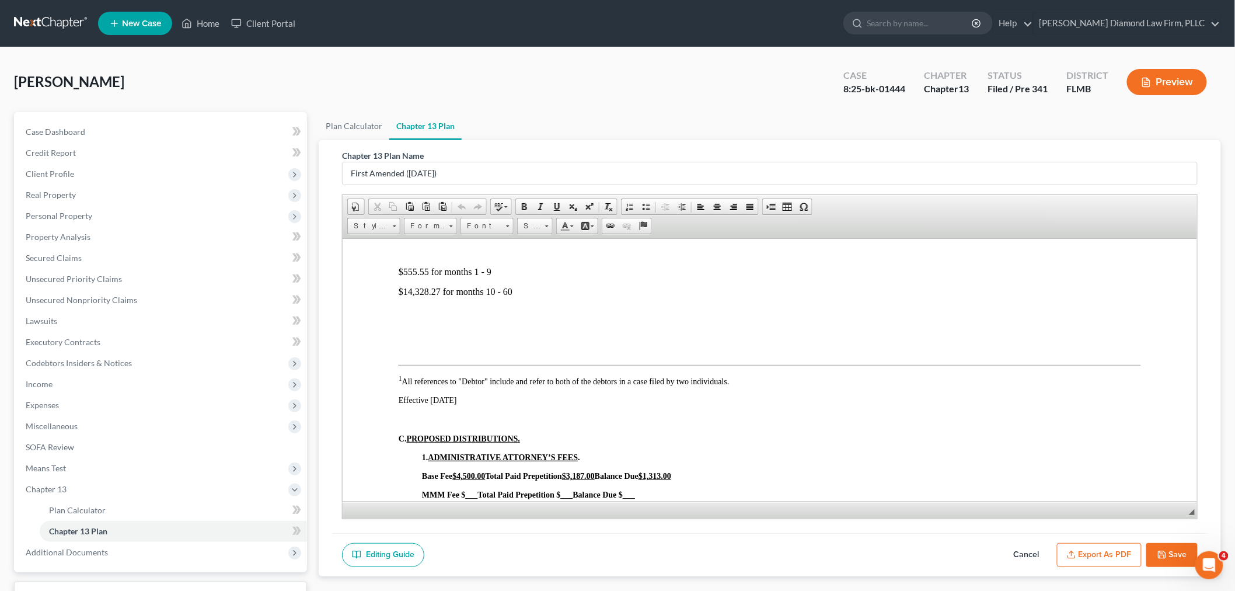
click at [487, 277] on p "$555.55 for months 1 - 9" at bounding box center [769, 271] width 743 height 11
click at [406, 277] on p "$555.55 for months 1 - 9" at bounding box center [769, 271] width 743 height 11
drag, startPoint x: 391, startPoint y: 287, endPoint x: 505, endPoint y: 286, distance: 113.9
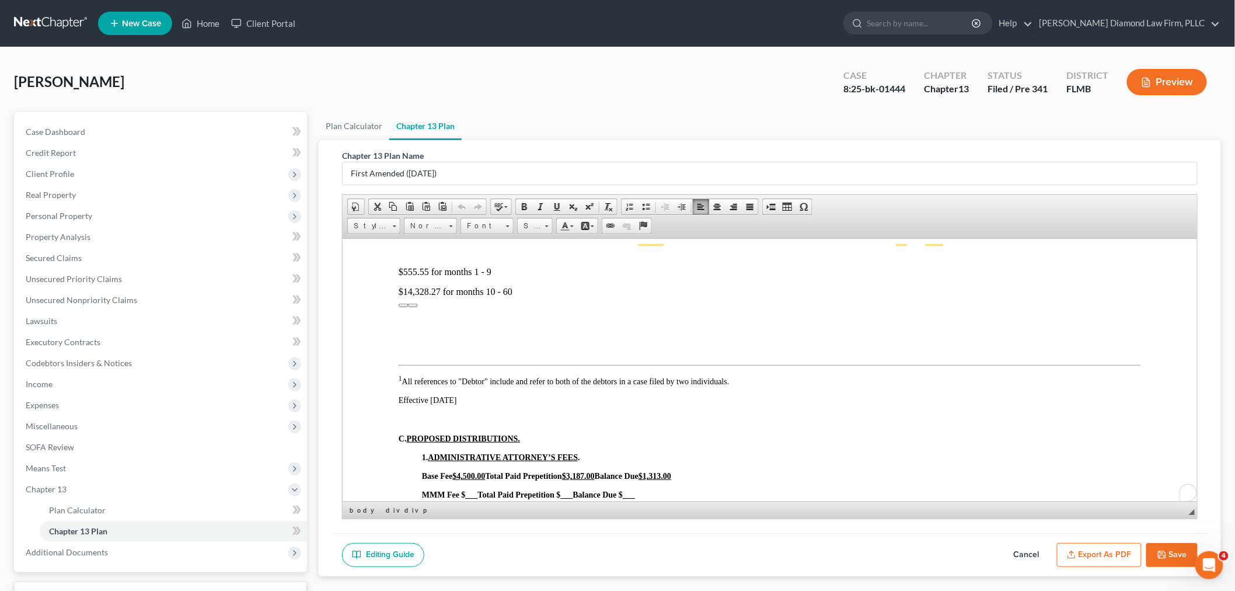
click at [401, 335] on p "To enrich screen reader interactions, please activate Accessibility in Grammarl…" at bounding box center [769, 330] width 743 height 11
click at [488, 277] on p "$555.55 for months 1 - 9" at bounding box center [769, 271] width 743 height 11
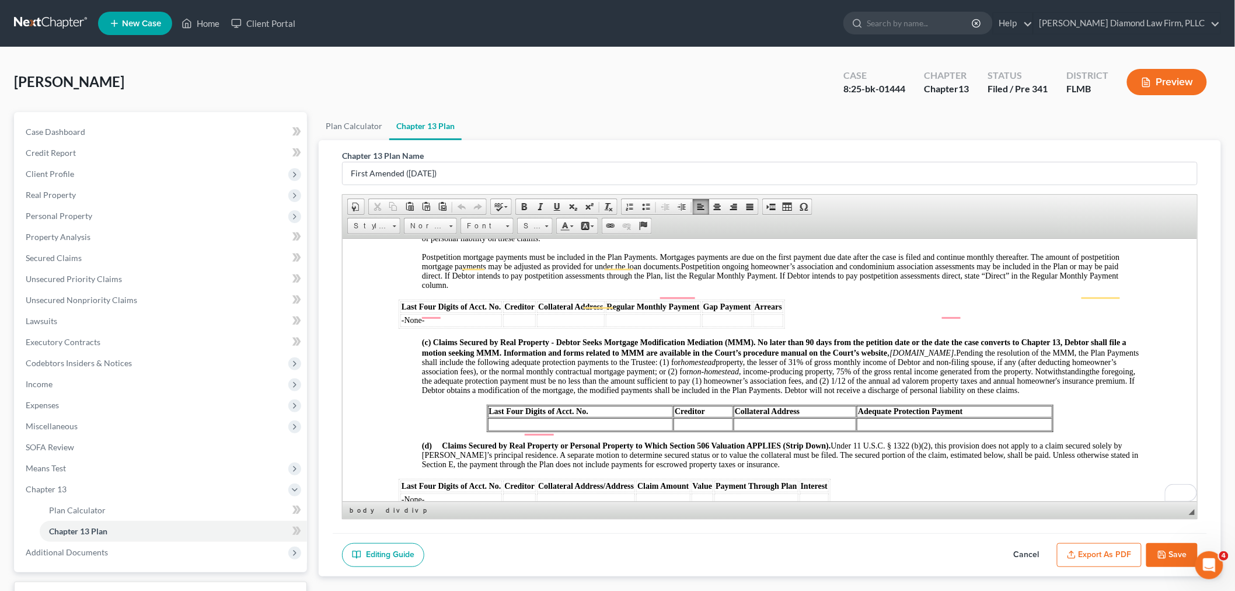
scroll to position [1102, 0]
